Goal: Task Accomplishment & Management: Complete application form

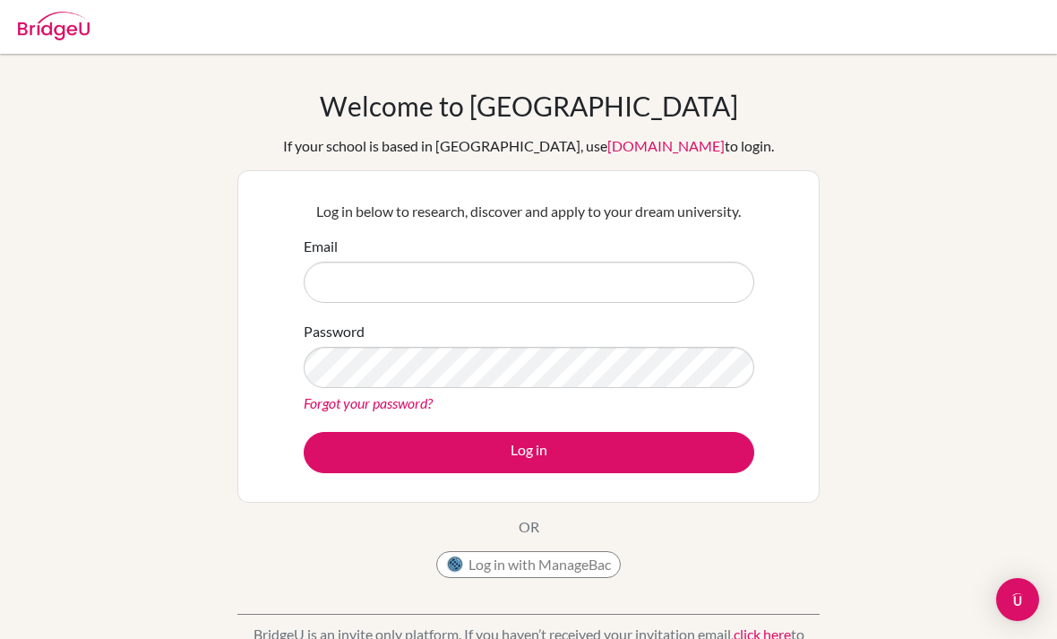
scroll to position [124, 0]
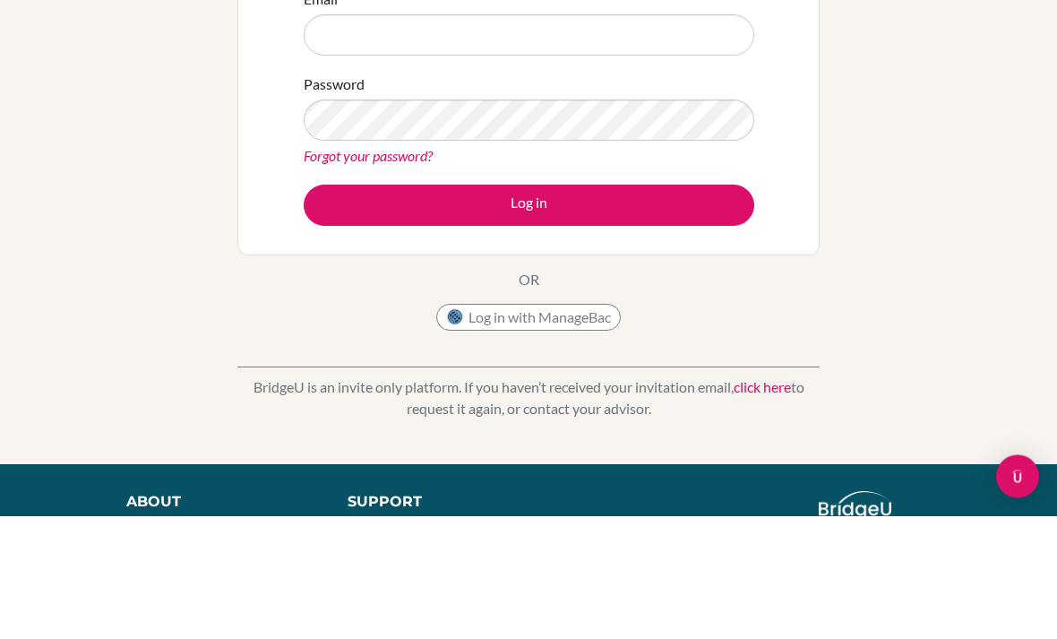
click at [667, 145] on input "Email" at bounding box center [529, 158] width 451 height 41
click at [609, 174] on input "Email" at bounding box center [529, 158] width 451 height 41
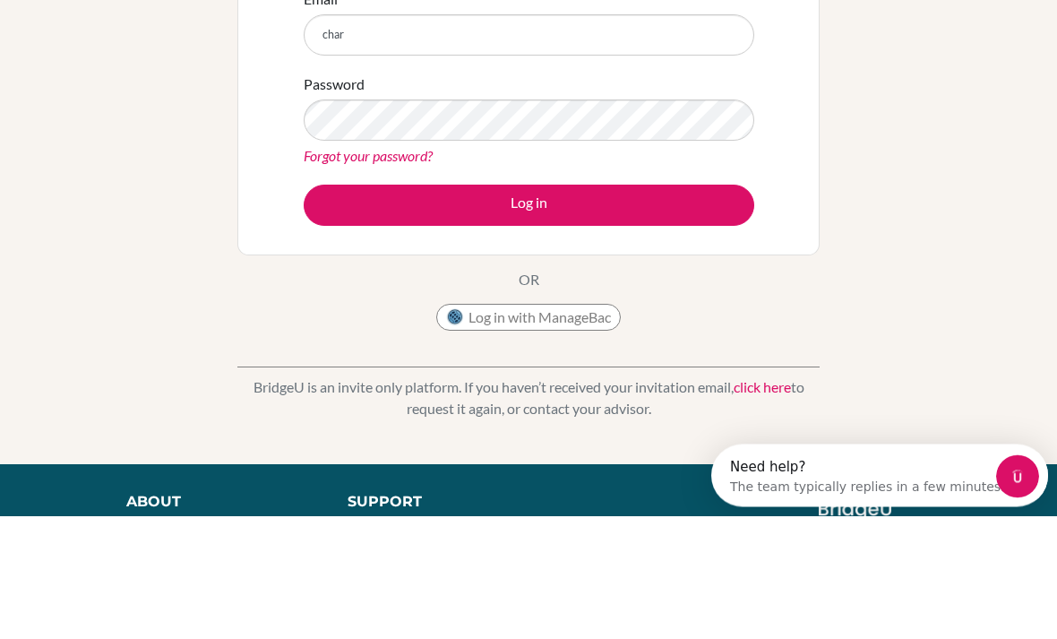
scroll to position [0, 0]
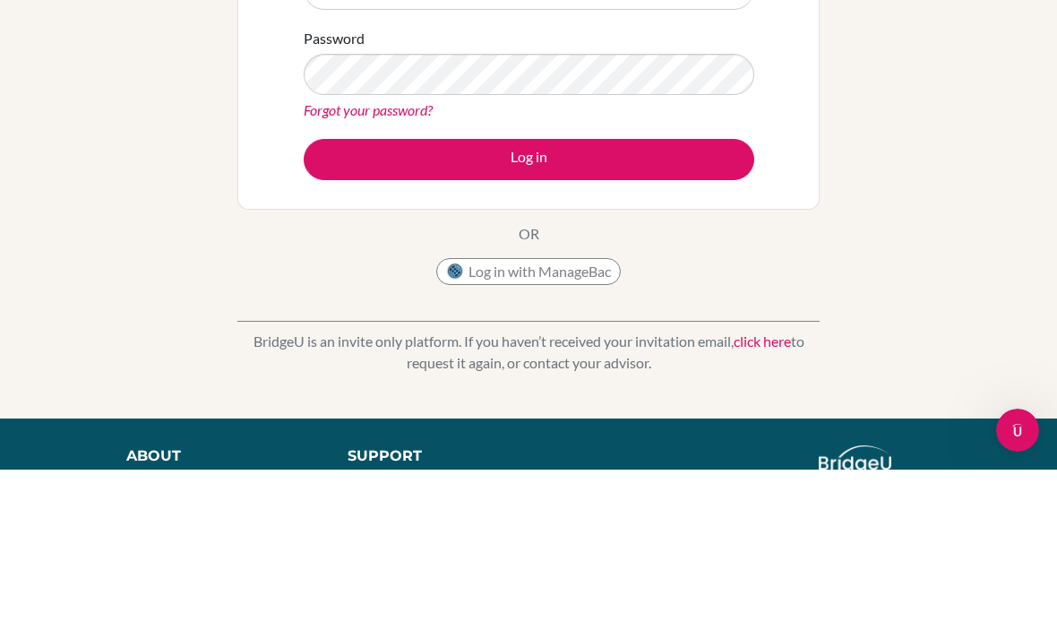
type input "[EMAIL_ADDRESS][DOMAIN_NAME]"
click at [597, 308] on button "Log in" at bounding box center [529, 328] width 451 height 41
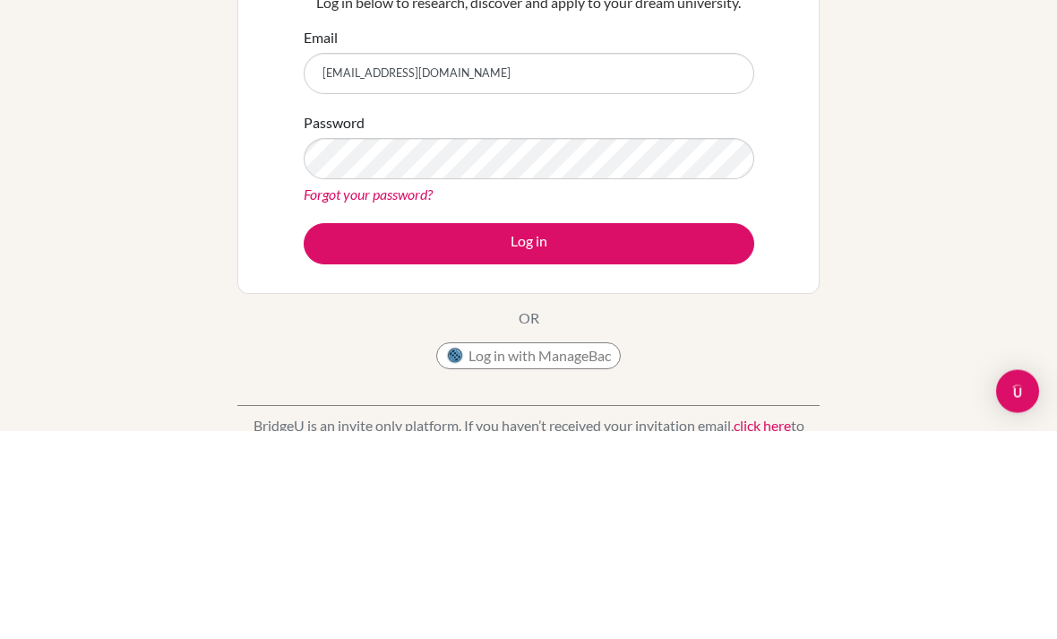
click at [594, 432] on button "Log in" at bounding box center [529, 452] width 451 height 41
click at [585, 432] on button "Log in" at bounding box center [529, 452] width 451 height 41
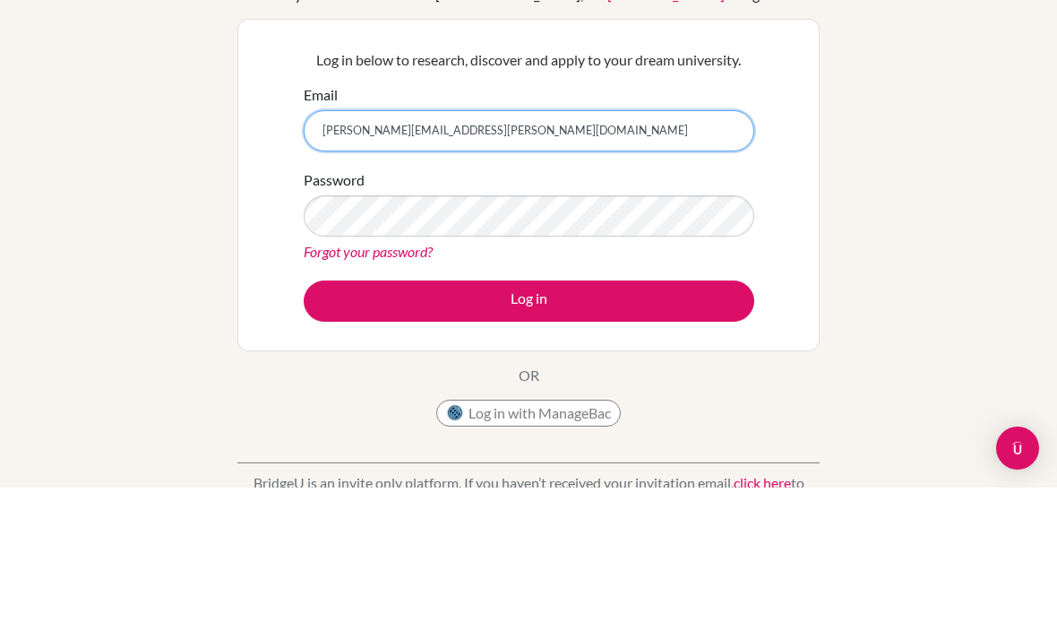
type input "charlene.huang@sampoernaacademy.net"
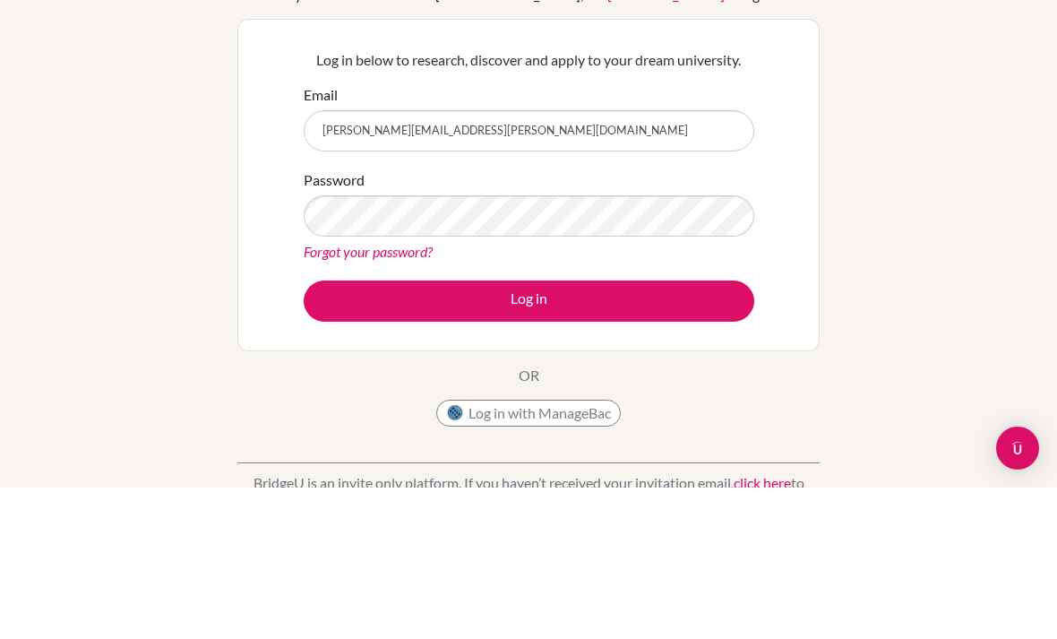
click at [529, 432] on button "Log in" at bounding box center [529, 452] width 451 height 41
click at [690, 432] on button "Log in" at bounding box center [529, 452] width 451 height 41
